Goal: Task Accomplishment & Management: Complete application form

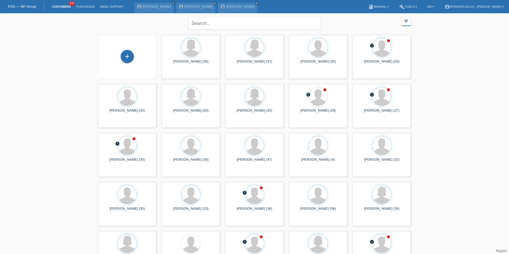
click at [124, 48] on div "+" at bounding box center [127, 57] width 58 height 44
click at [124, 51] on div "+" at bounding box center [127, 56] width 13 height 13
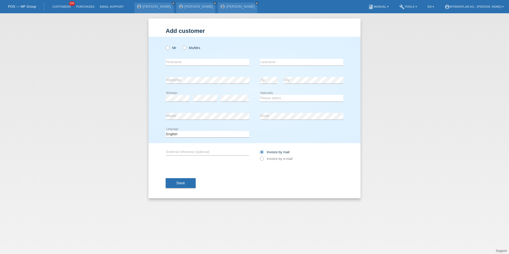
click at [168, 51] on div "Mr Ms/Mrs" at bounding box center [208, 47] width 84 height 11
click at [165, 45] on icon at bounding box center [165, 45] width 0 height 0
click at [168, 49] on input "Mr" at bounding box center [167, 47] width 3 height 3
radio input "true"
click at [177, 63] on input "text" at bounding box center [208, 62] width 84 height 7
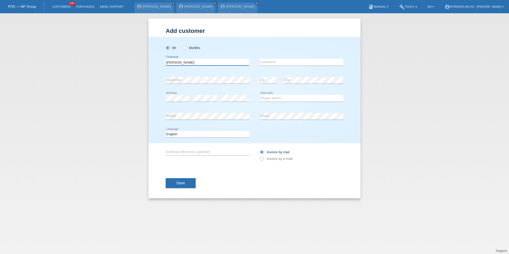
type input "Andrea"
type input "Gfeller"
click at [114, 138] on div "Add customer Add customer Add customer Mr Ms/Mrs error" at bounding box center [254, 133] width 509 height 241
select select "CH"
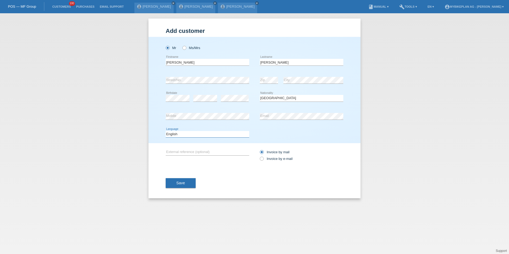
click at [178, 134] on select "Deutsch Français Italiano English" at bounding box center [208, 134] width 84 height 6
click at [194, 134] on select "Deutsch Français Italiano English" at bounding box center [208, 134] width 84 height 6
select select "de"
click at [283, 161] on div "Invoice by mail Invoice by e-mail" at bounding box center [302, 155] width 84 height 13
click at [283, 156] on div "Invoice by mail Invoice by e-mail" at bounding box center [302, 155] width 84 height 13
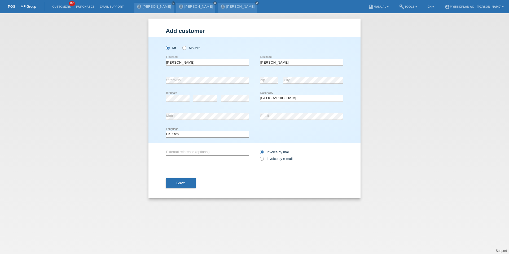
click at [270, 161] on div "Invoice by mail Invoice by e-mail" at bounding box center [302, 155] width 84 height 13
click at [273, 160] on label "Invoice by e-mail" at bounding box center [276, 159] width 33 height 4
click at [263, 160] on input "Invoice by e-mail" at bounding box center [261, 160] width 3 height 7
radio input "true"
click at [186, 185] on button "Save" at bounding box center [181, 183] width 30 height 10
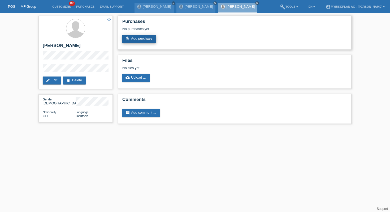
click at [151, 38] on link "add_shopping_cart Add purchase" at bounding box center [139, 39] width 34 height 8
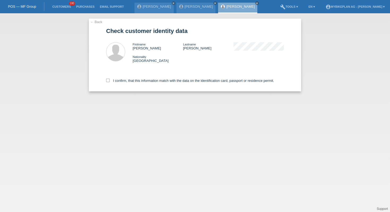
click at [145, 84] on div "I confirm, that this information match with the data on the identification card…" at bounding box center [195, 79] width 178 height 23
click at [144, 80] on label "I confirm, that this information match with the data on the identification card…" at bounding box center [190, 80] width 168 height 4
click at [110, 80] on input "I confirm, that this information match with the data on the identification card…" at bounding box center [107, 79] width 3 height 3
checkbox input "true"
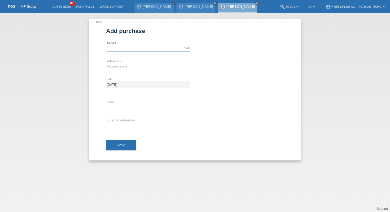
click at [143, 51] on div "CHF error Amount" at bounding box center [148, 48] width 84 height 7
type input "15000.00"
click at [130, 65] on select "Please select 6 instalments 12 instalments 18 instalments 24 instalments 36 ins…" at bounding box center [148, 66] width 84 height 6
select select "488"
click at [122, 147] on span "Save" at bounding box center [121, 145] width 9 height 4
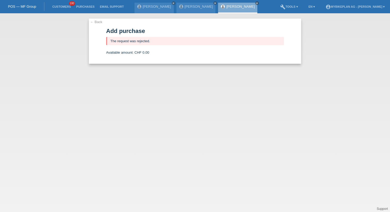
click at [63, 5] on li "Customers 100" at bounding box center [62, 7] width 24 height 14
click at [64, 10] on li "Customers 100" at bounding box center [62, 7] width 24 height 14
click at [64, 8] on link "Customers" at bounding box center [62, 6] width 24 height 3
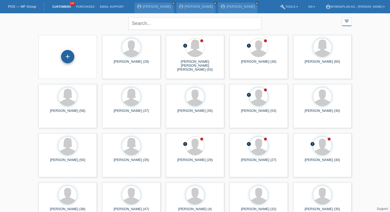
click at [66, 55] on div "+" at bounding box center [67, 56] width 13 height 13
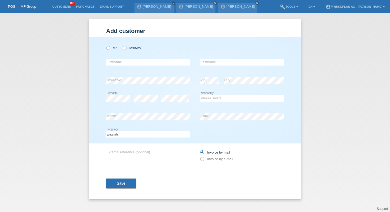
click at [105, 45] on icon at bounding box center [105, 45] width 0 height 0
click at [110, 49] on input "Mr" at bounding box center [107, 47] width 3 height 3
radio input "true"
click at [130, 50] on div "Mr Ms/Mrs" at bounding box center [148, 47] width 84 height 11
click at [129, 47] on label "Ms/Mrs" at bounding box center [132, 48] width 18 height 4
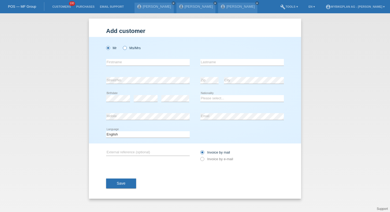
click at [126, 47] on input "Ms/Mrs" at bounding box center [124, 47] width 3 height 3
radio input "true"
click at [131, 62] on input "text" at bounding box center [148, 62] width 84 height 7
type input "[PERSON_NAME]"
type input "Huwiler"
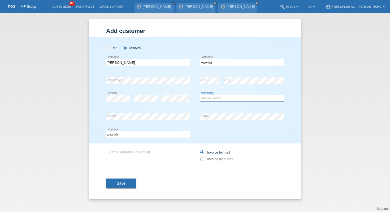
select select "CH"
click at [127, 137] on select "Deutsch Français Italiano English" at bounding box center [148, 134] width 84 height 6
select select "de"
click at [213, 161] on label "Invoice by e-mail" at bounding box center [216, 159] width 33 height 4
click at [204, 161] on input "Invoice by e-mail" at bounding box center [201, 160] width 3 height 7
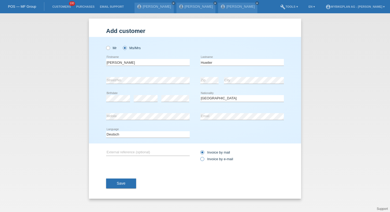
radio input "true"
click at [128, 187] on button "Save" at bounding box center [121, 183] width 30 height 10
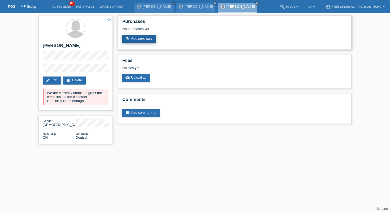
click at [137, 41] on link "add_shopping_cart Add purchase" at bounding box center [139, 39] width 34 height 8
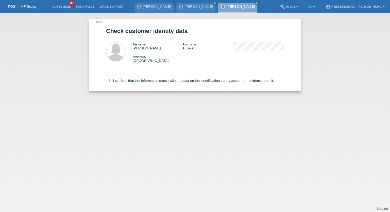
click at [145, 87] on div "I confirm, that this information match with the data on the identification card…" at bounding box center [195, 79] width 178 height 23
click at [145, 84] on div "I confirm, that this information match with the data on the identification card…" at bounding box center [195, 79] width 178 height 23
click at [145, 81] on label "I confirm, that this information match with the data on the identification card…" at bounding box center [190, 80] width 168 height 4
click at [110, 81] on input "I confirm, that this information match with the data on the identification card…" at bounding box center [107, 79] width 3 height 3
checkbox input "true"
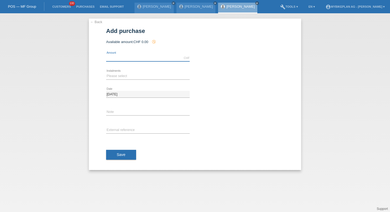
click at [140, 55] on input "text" at bounding box center [148, 58] width 84 height 7
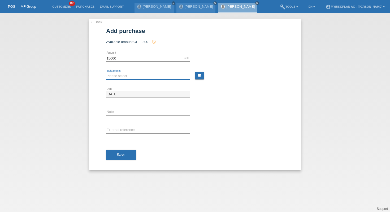
type input "15000.00"
click at [118, 75] on select "Please select 6 instalments 12 instalments 18 instalments 24 instalments 36 ins…" at bounding box center [148, 76] width 84 height 6
select select "488"
click at [125, 149] on div "Save" at bounding box center [195, 154] width 178 height 31
click at [125, 151] on button "Save" at bounding box center [121, 155] width 30 height 10
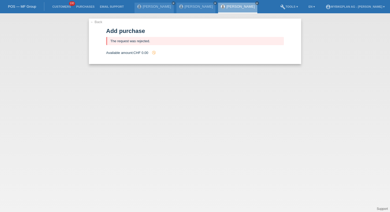
click at [60, 9] on li "Customers 100" at bounding box center [62, 7] width 24 height 14
click at [60, 8] on link "Customers" at bounding box center [62, 6] width 24 height 3
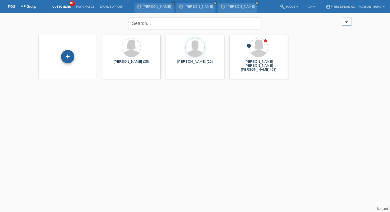
click at [73, 58] on div "+" at bounding box center [67, 56] width 13 height 9
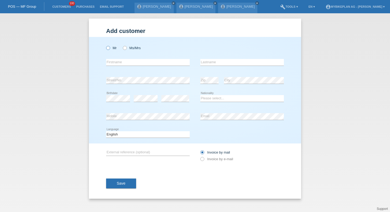
click at [111, 48] on label "Mr" at bounding box center [111, 48] width 11 height 4
click at [110, 48] on input "Mr" at bounding box center [107, 47] width 3 height 3
radio input "true"
click at [119, 59] on div "error Firstname" at bounding box center [148, 62] width 84 height 18
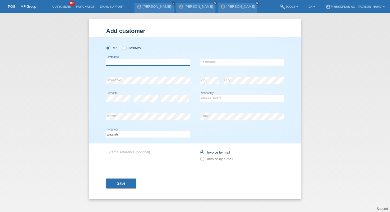
click at [119, 61] on input "text" at bounding box center [148, 62] width 84 height 7
paste input "gentijan gasi"
click at [121, 61] on input "gentijan gasi" at bounding box center [148, 62] width 84 height 7
type input "gentijan"
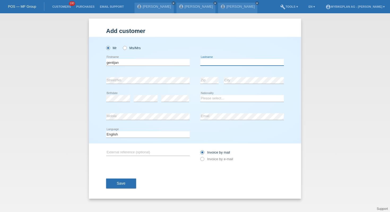
paste input "gasi"
type input "gasi"
select select "DE"
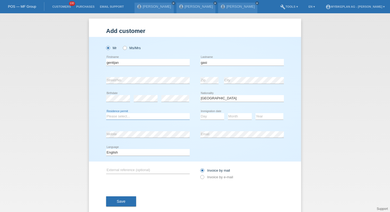
select select "B"
select select "01"
select select "05"
select select "2022"
click at [133, 152] on select "Deutsch Français Italiano English" at bounding box center [148, 152] width 84 height 6
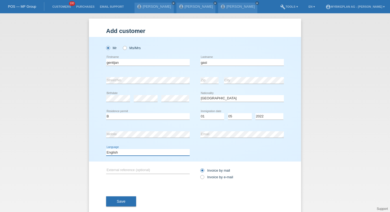
select select "de"
click at [213, 177] on label "Invoice by e-mail" at bounding box center [216, 177] width 33 height 4
click at [204, 177] on input "Invoice by e-mail" at bounding box center [201, 178] width 3 height 7
radio input "true"
click at [123, 199] on button "Save" at bounding box center [121, 201] width 30 height 10
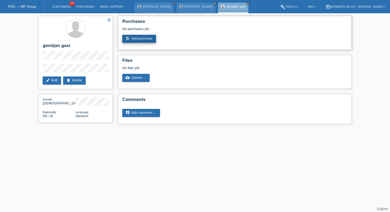
click at [145, 41] on link "add_shopping_cart Add purchase" at bounding box center [139, 39] width 34 height 8
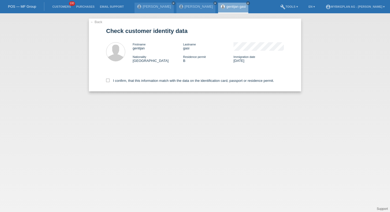
click at [131, 84] on div "I confirm, that this information match with the data on the identification card…" at bounding box center [195, 79] width 178 height 23
click at [132, 82] on label "I confirm, that this information match with the data on the identification card…" at bounding box center [190, 80] width 168 height 4
click at [110, 82] on input "I confirm, that this information match with the data on the identification card…" at bounding box center [107, 79] width 3 height 3
checkbox input "true"
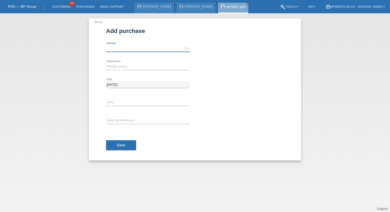
click at [115, 46] on input "text" at bounding box center [148, 48] width 84 height 7
type input "15000.00"
click at [112, 68] on select "Please select 6 instalments 12 instalments 18 instalments 24 instalments 36 ins…" at bounding box center [148, 66] width 84 height 6
select select "488"
click at [120, 145] on span "Save" at bounding box center [121, 145] width 9 height 4
